Goal: Information Seeking & Learning: Learn about a topic

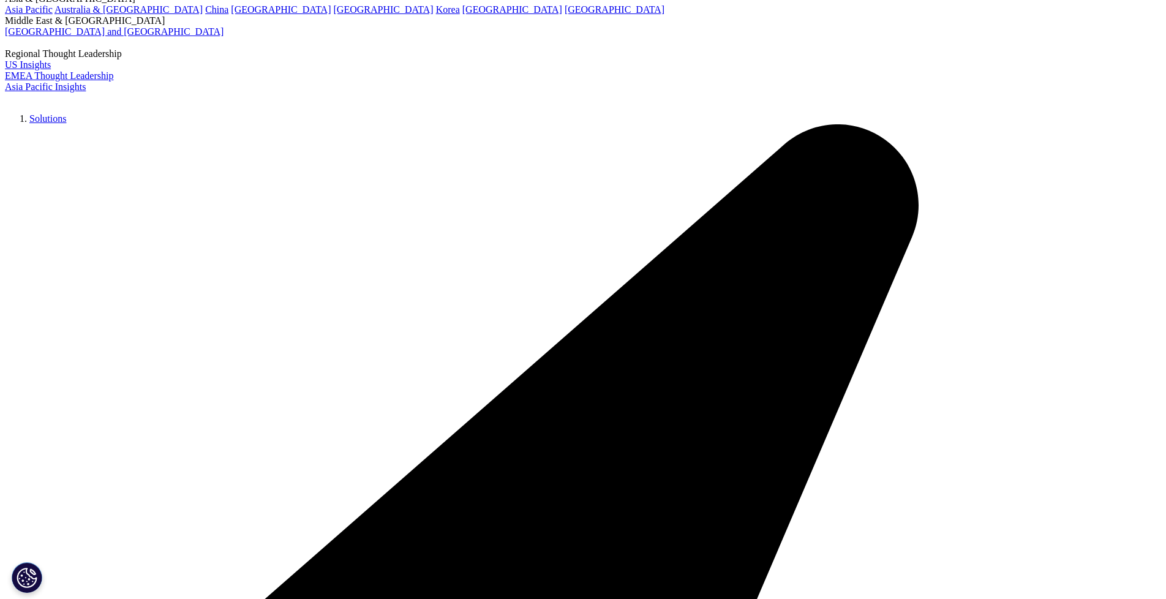
scroll to position [115, 0]
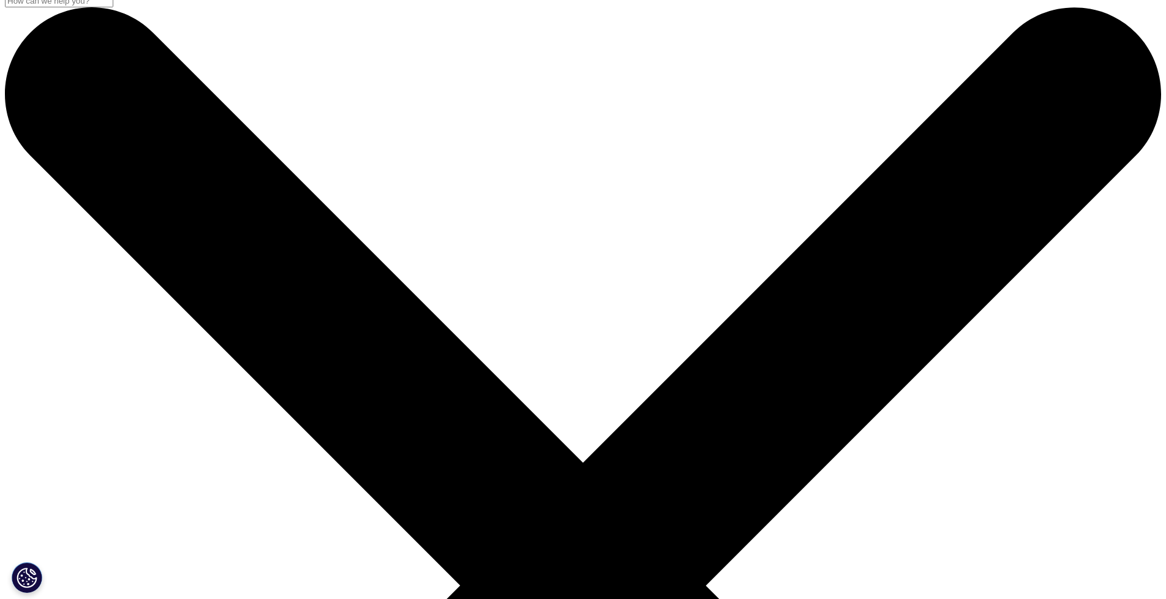
scroll to position [13, 0]
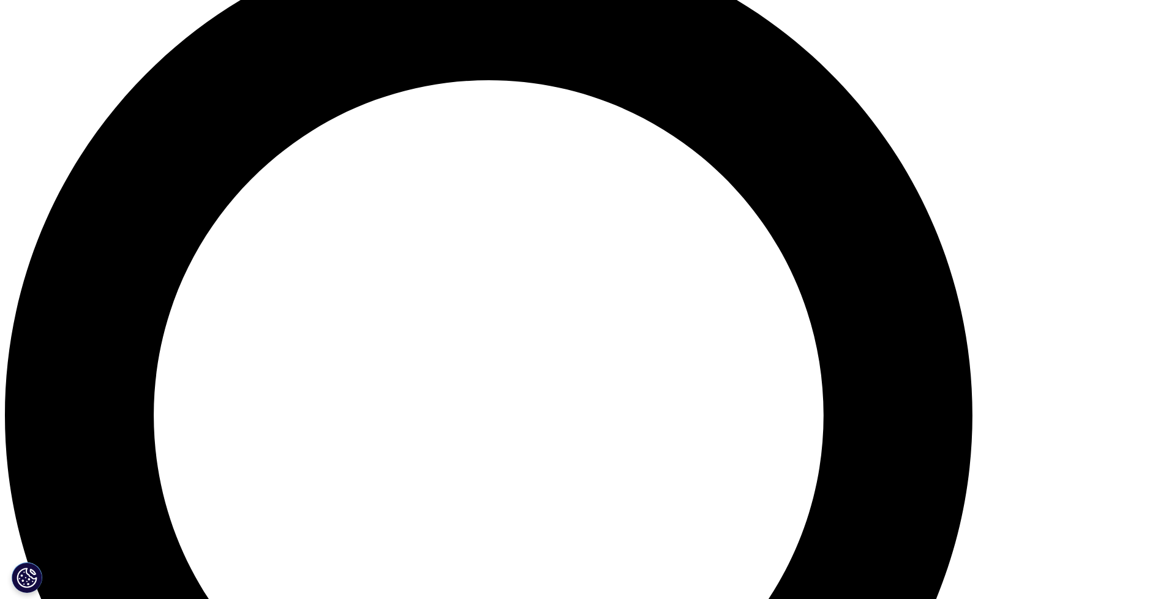
scroll to position [1248, 0]
